Goal: Navigation & Orientation: Find specific page/section

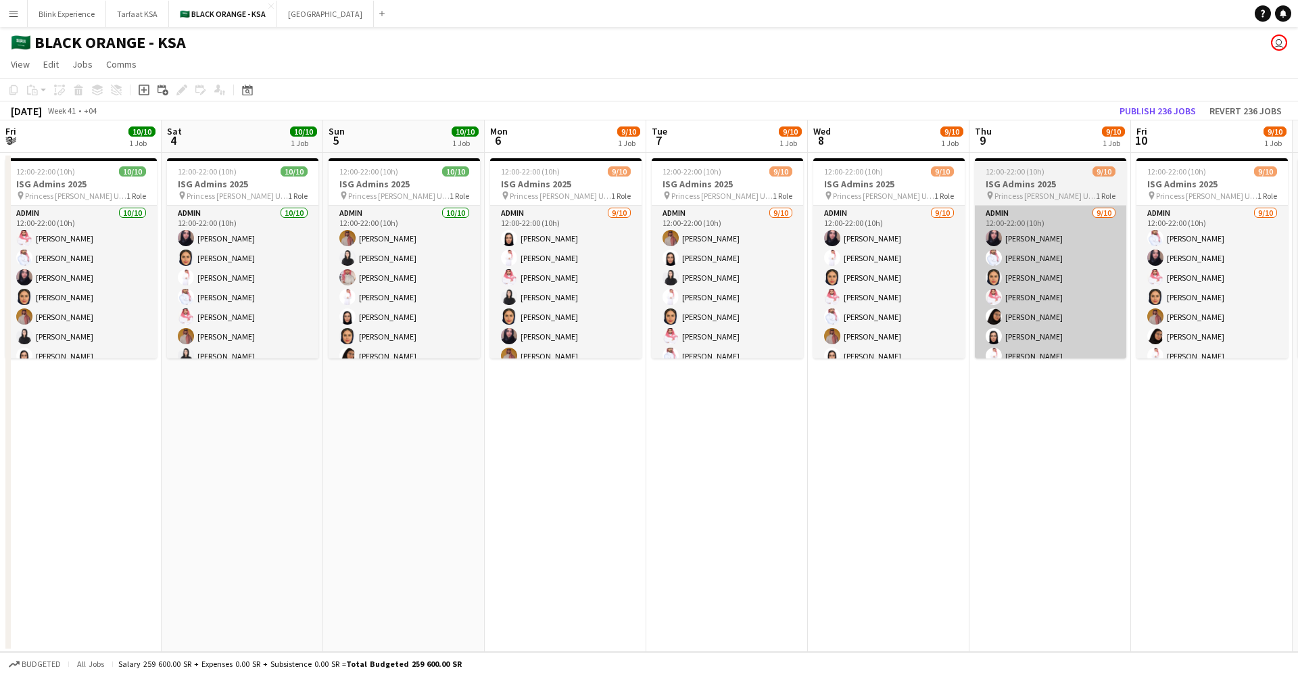
scroll to position [0, 492]
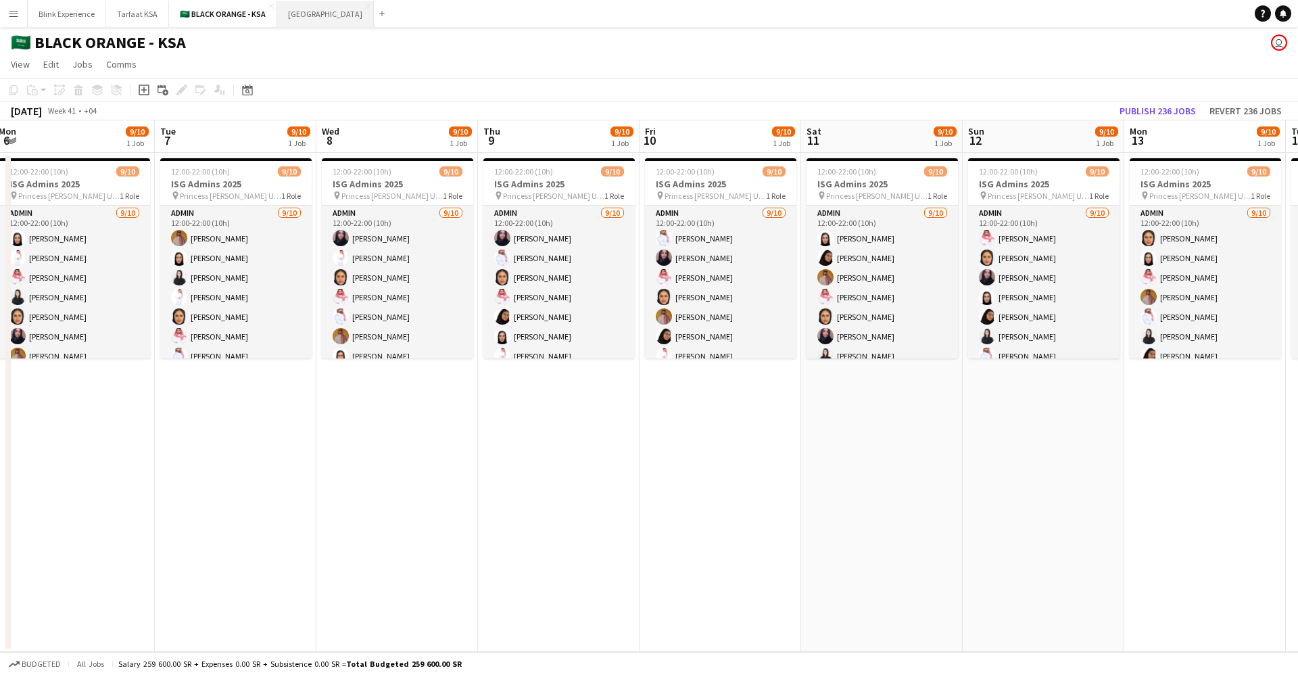
click at [301, 7] on button "[GEOGRAPHIC_DATA]" at bounding box center [325, 14] width 97 height 26
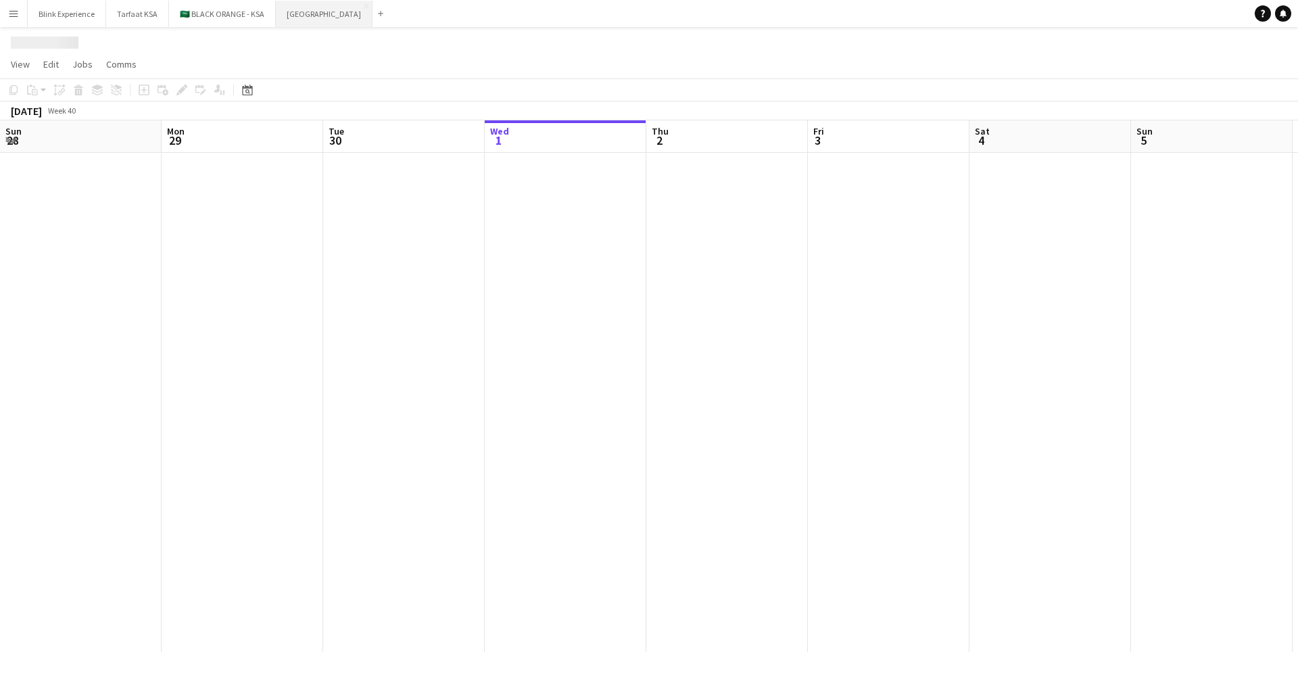
scroll to position [0, 323]
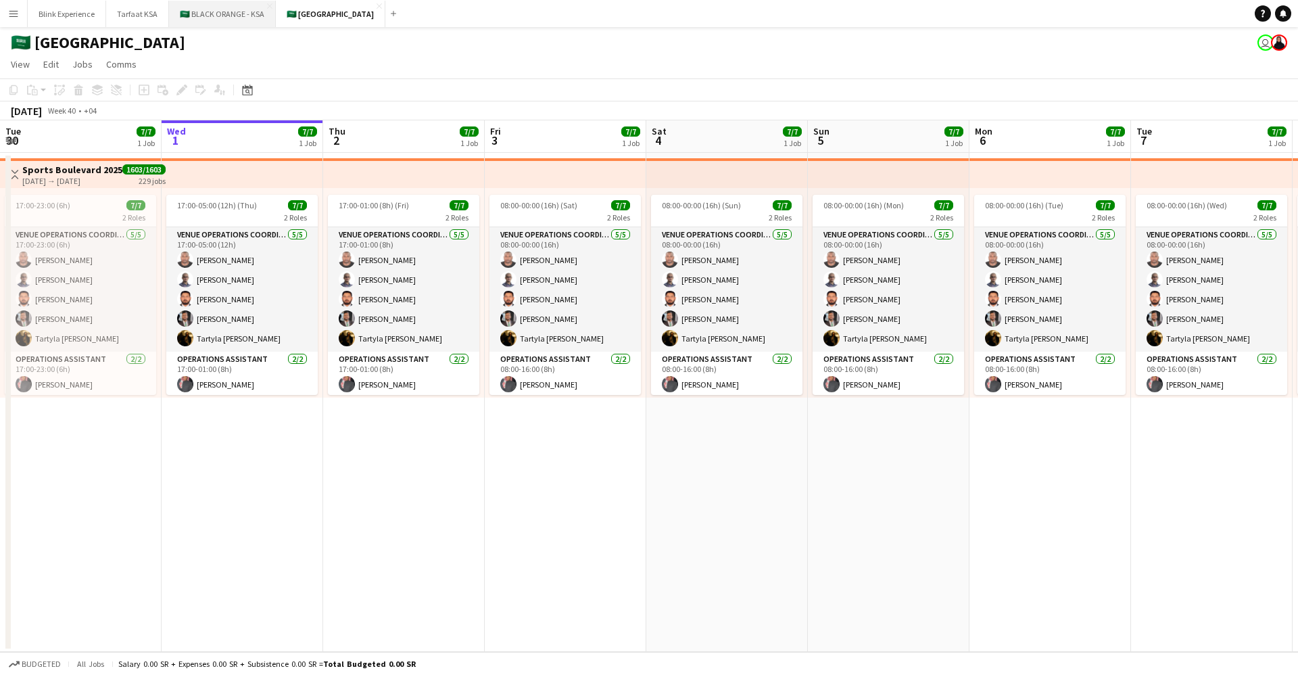
click at [197, 18] on button "🇸🇦 BLACK ORANGE - KSA Close" at bounding box center [222, 14] width 107 height 26
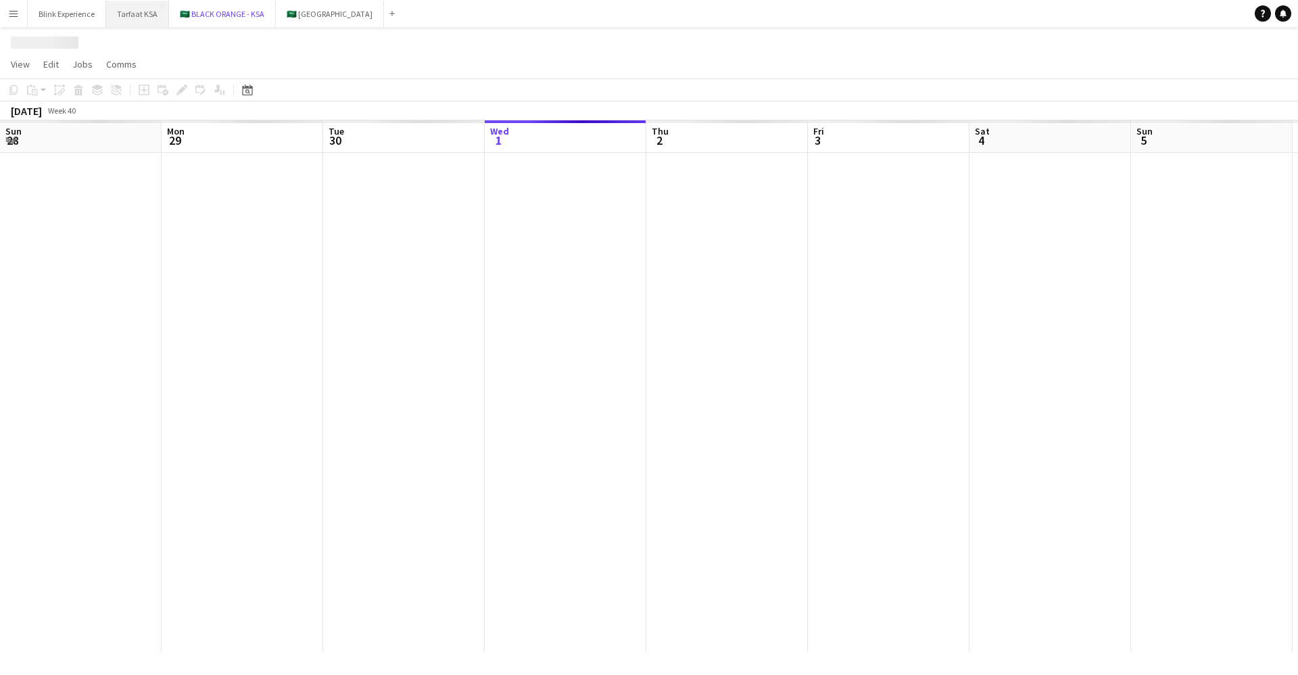
scroll to position [0, 323]
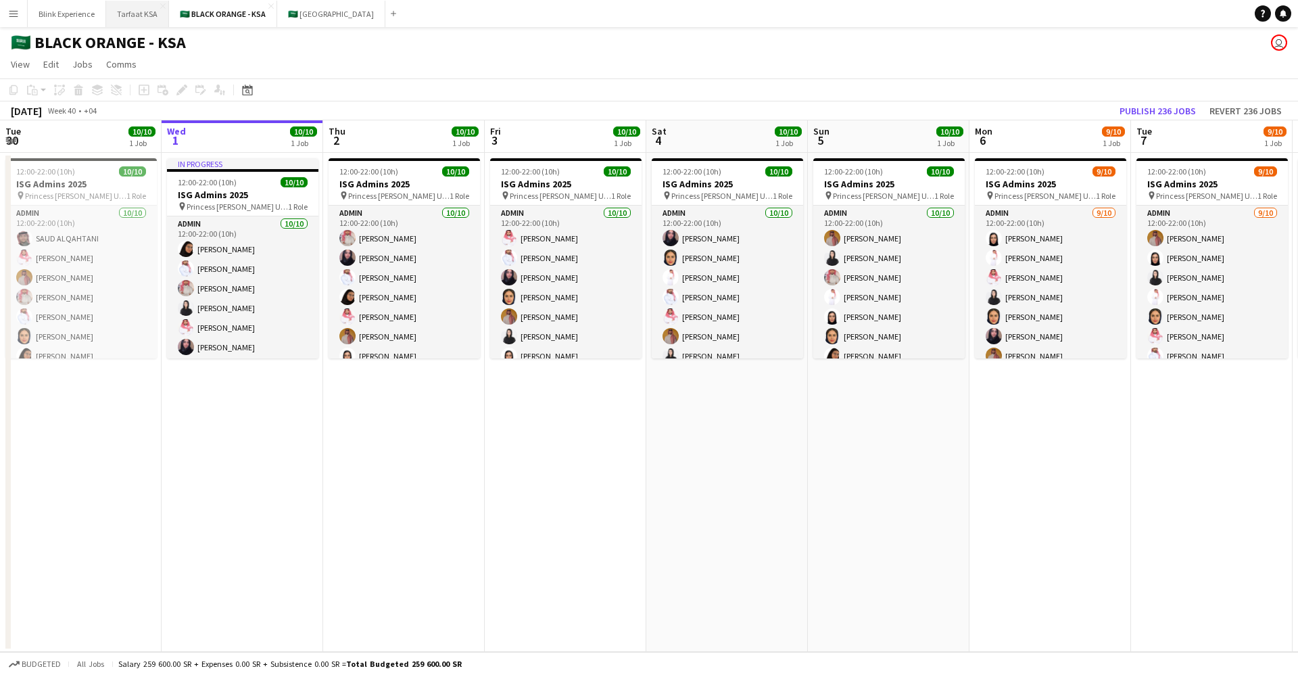
click at [141, 18] on button "Tarfaat KSA Close" at bounding box center [137, 14] width 63 height 26
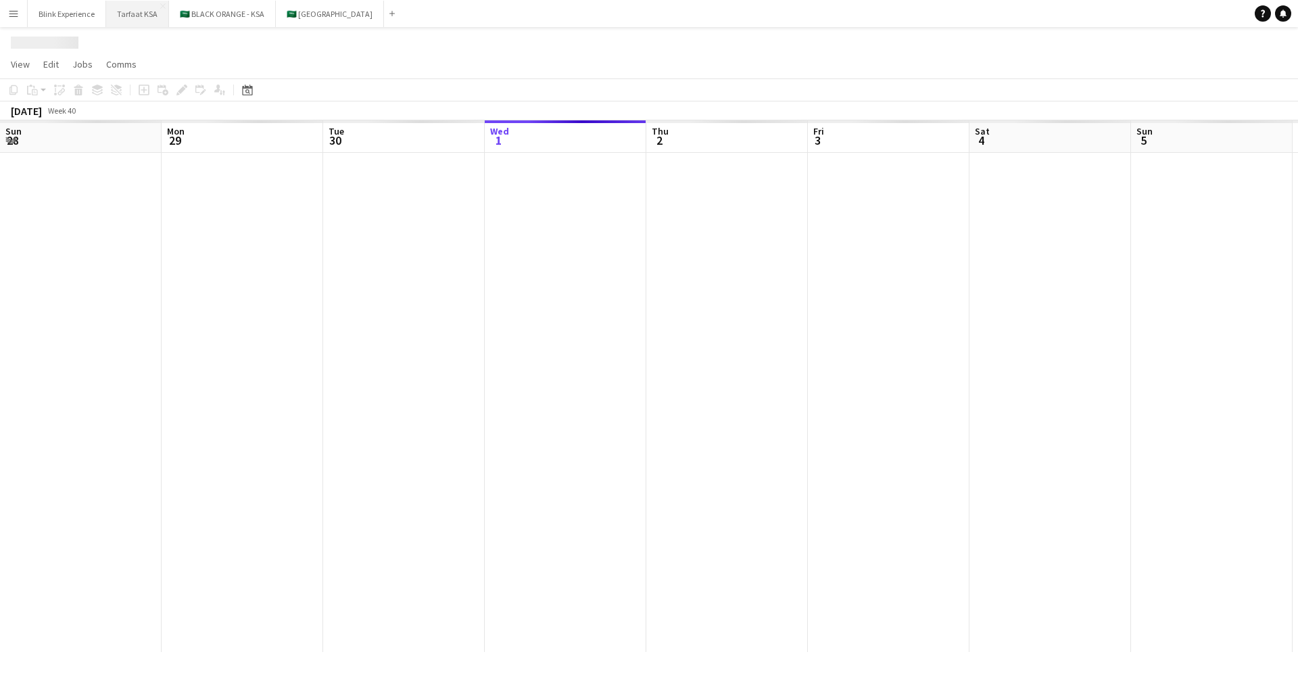
scroll to position [0, 323]
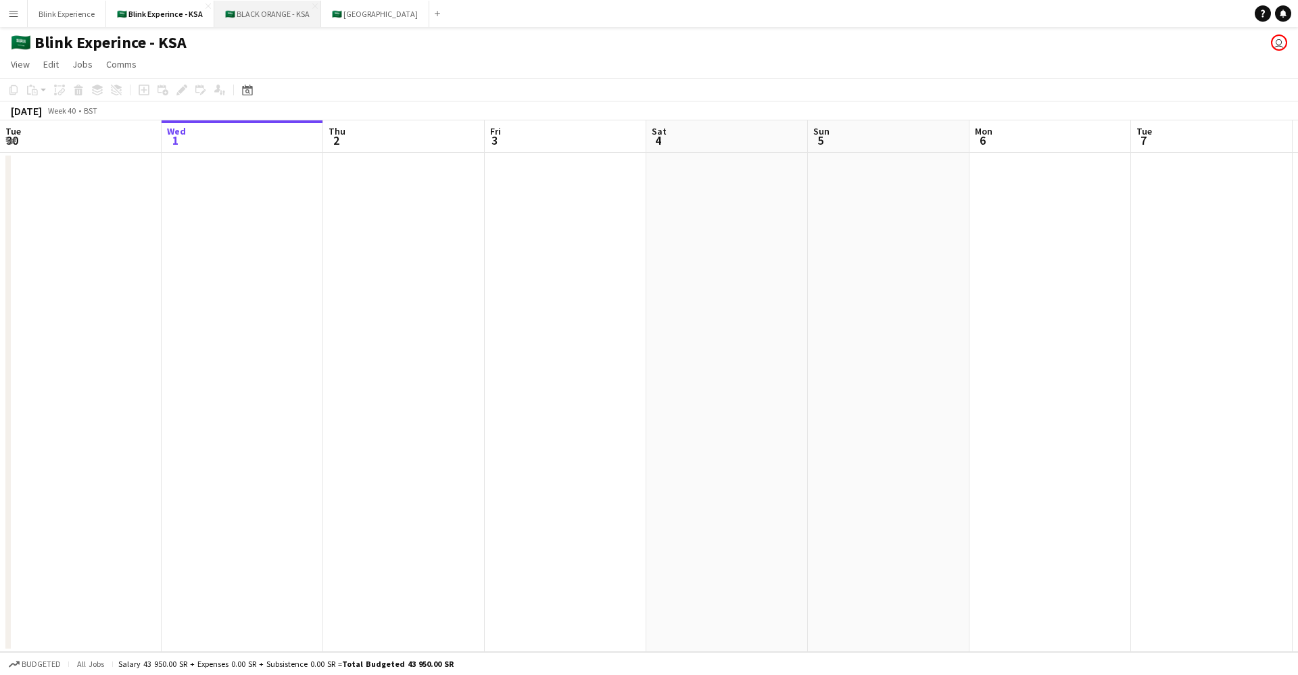
click at [227, 16] on button "🇸🇦 BLACK ORANGE - KSA Close" at bounding box center [267, 14] width 107 height 26
